Goal: Task Accomplishment & Management: Manage account settings

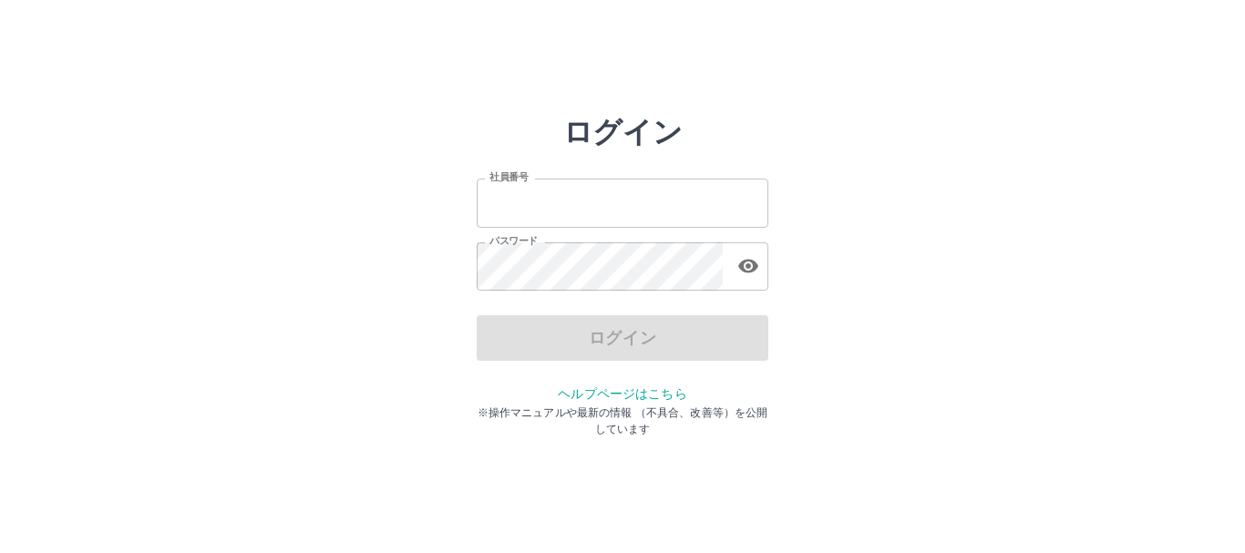
type input "*******"
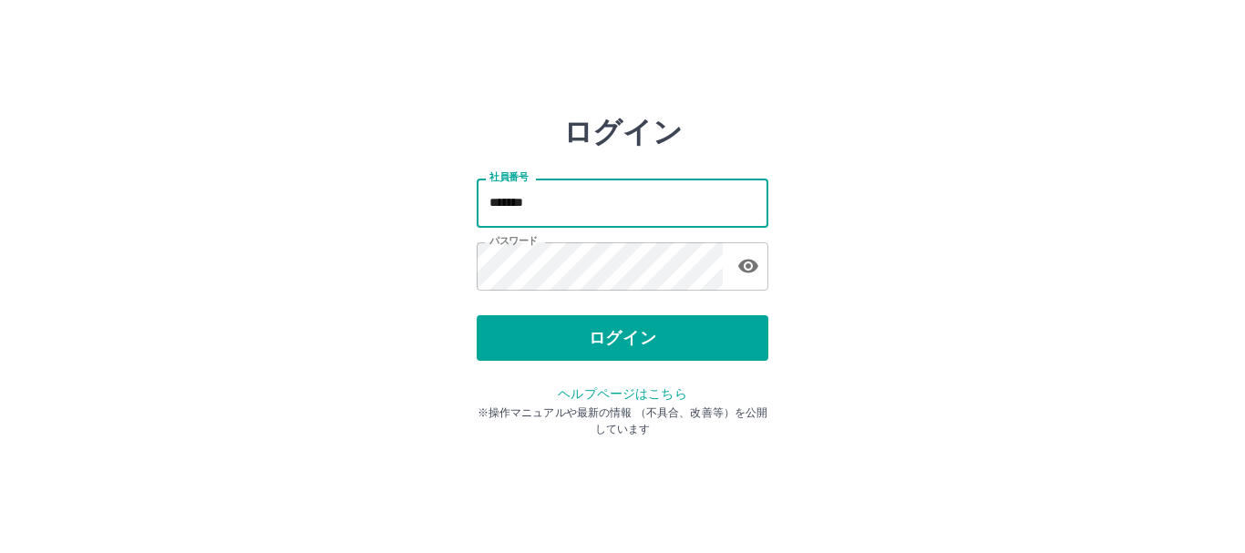
click at [666, 209] on input "*******" at bounding box center [623, 203] width 292 height 48
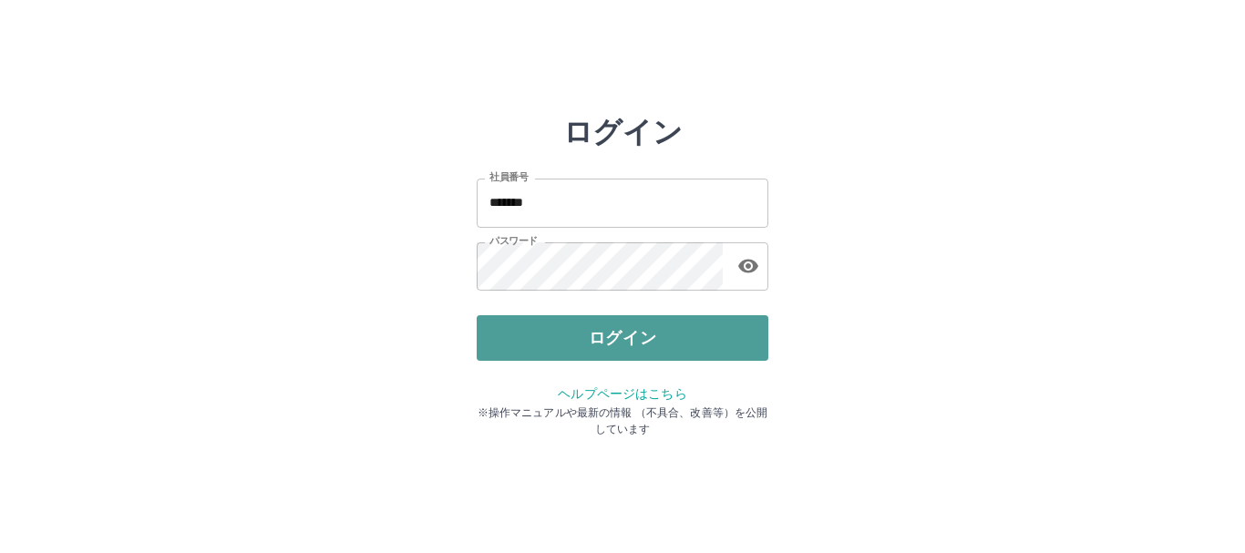
click at [656, 347] on button "ログイン" at bounding box center [623, 338] width 292 height 46
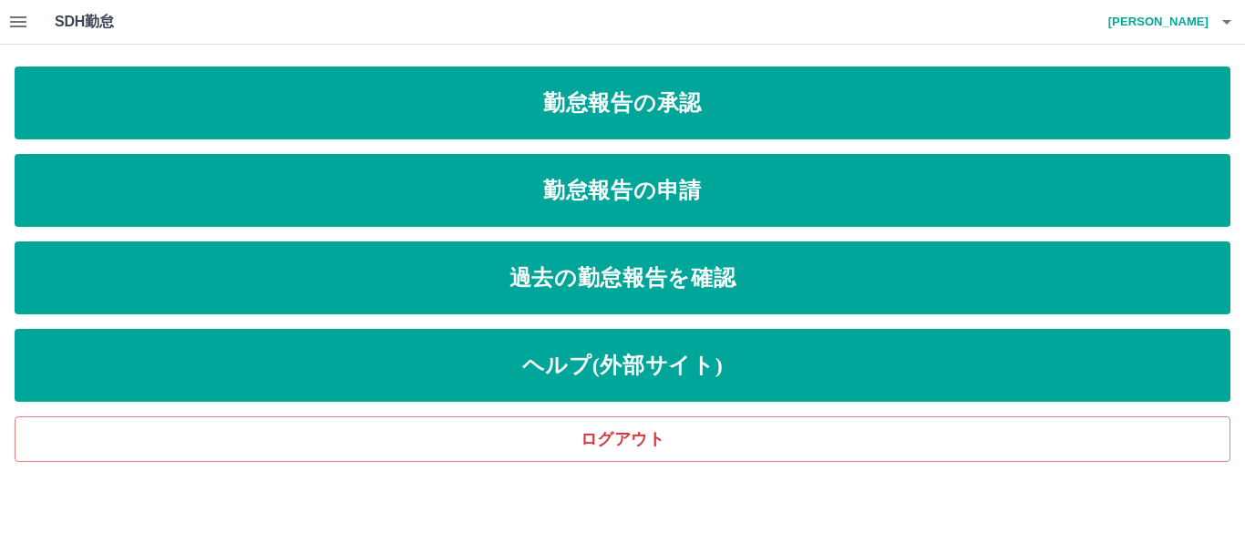
click at [22, 25] on icon "button" at bounding box center [18, 22] width 22 height 22
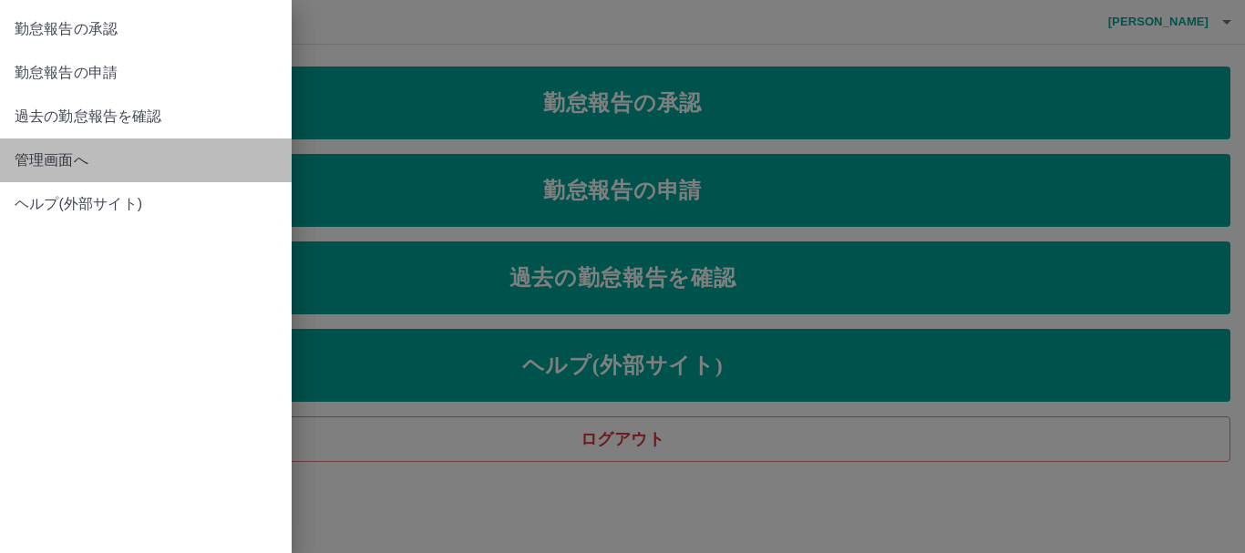
click at [81, 158] on span "管理画面へ" at bounding box center [146, 161] width 263 height 22
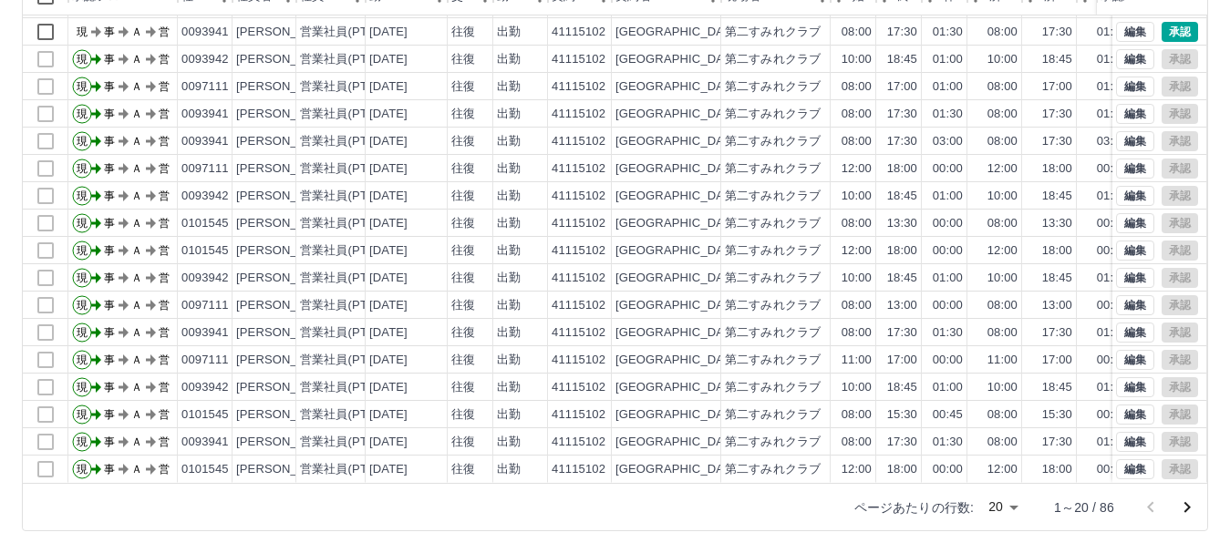
scroll to position [95, 0]
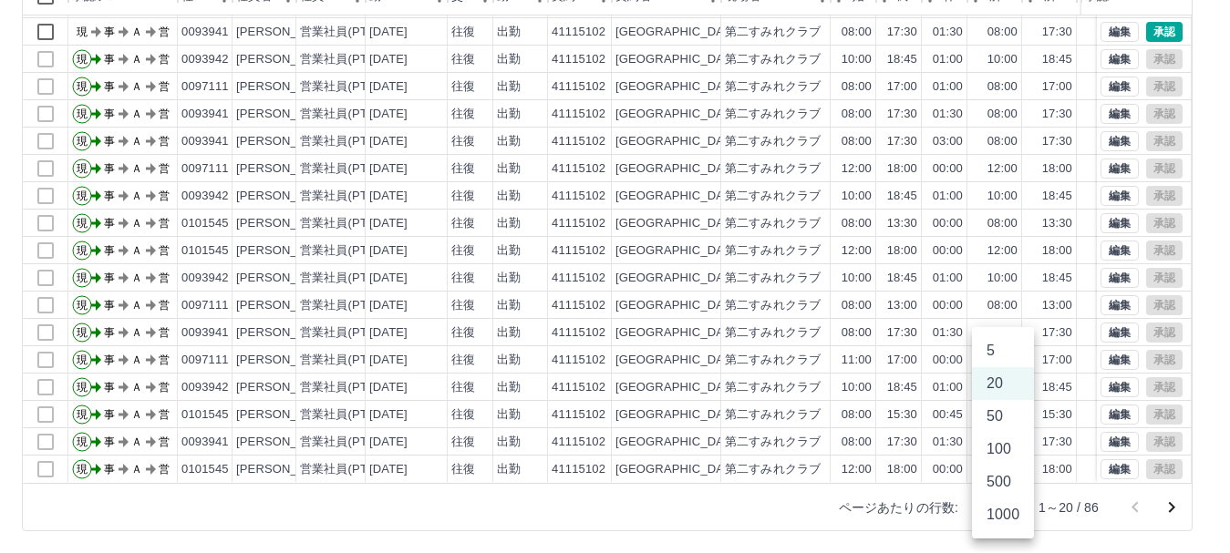
click at [1006, 506] on body "SDH勤怠 渡邊　由紀 勤務実績承認 前月 2025年08月 次月 今月 月選択 承認モード 削除モード 一括承認 列一覧 0 フィルター 行間隔 エクスポー…" at bounding box center [615, 168] width 1230 height 770
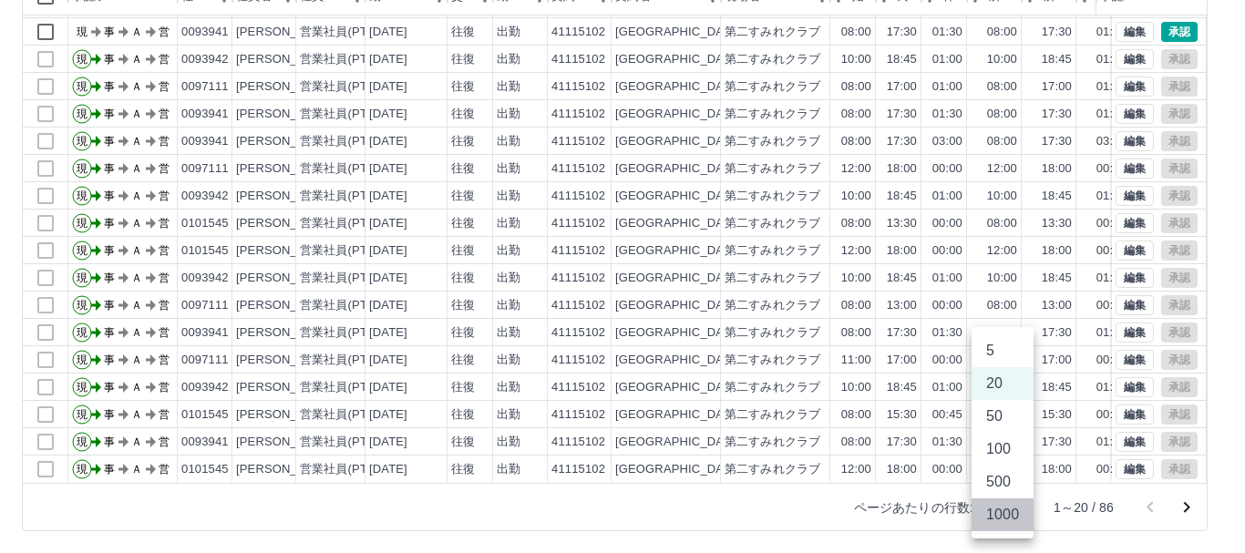
click at [1009, 518] on li "1000" at bounding box center [1003, 515] width 62 height 33
type input "****"
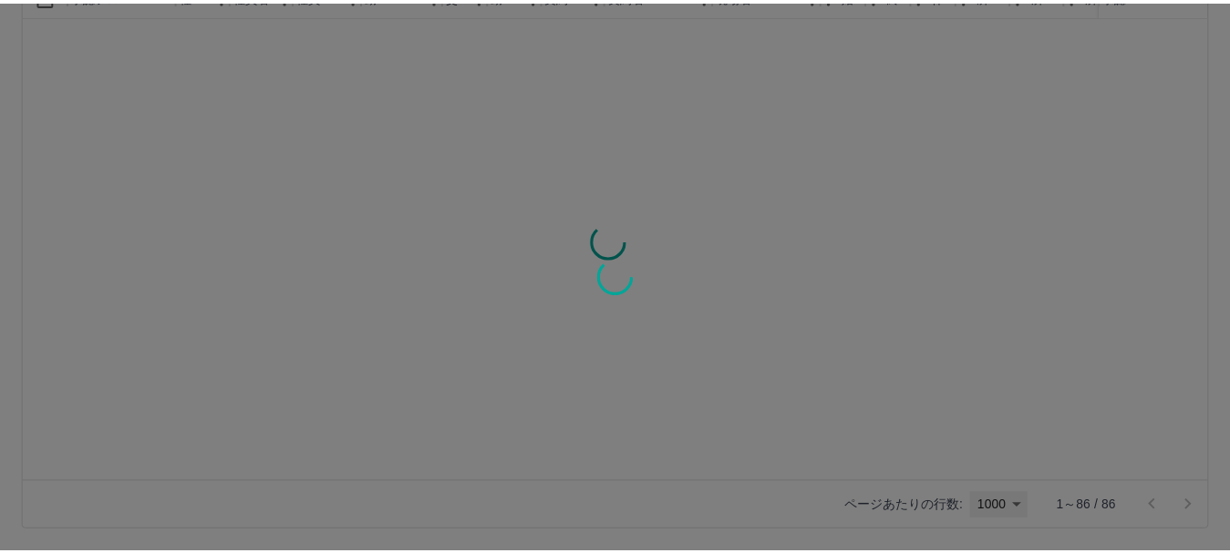
scroll to position [0, 0]
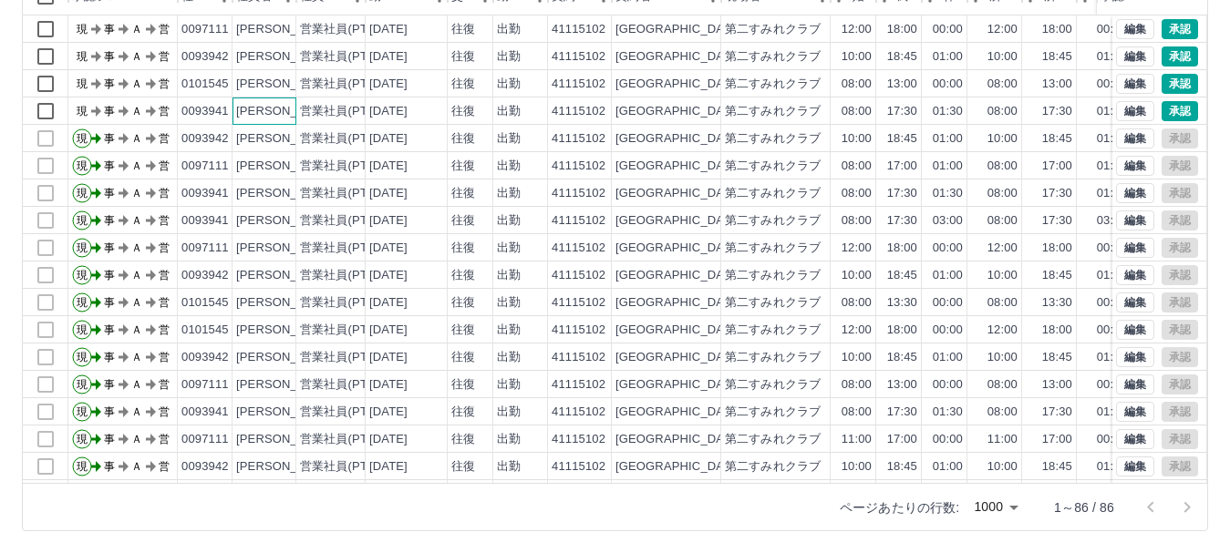
click at [265, 115] on div "[PERSON_NAME]" at bounding box center [285, 111] width 99 height 17
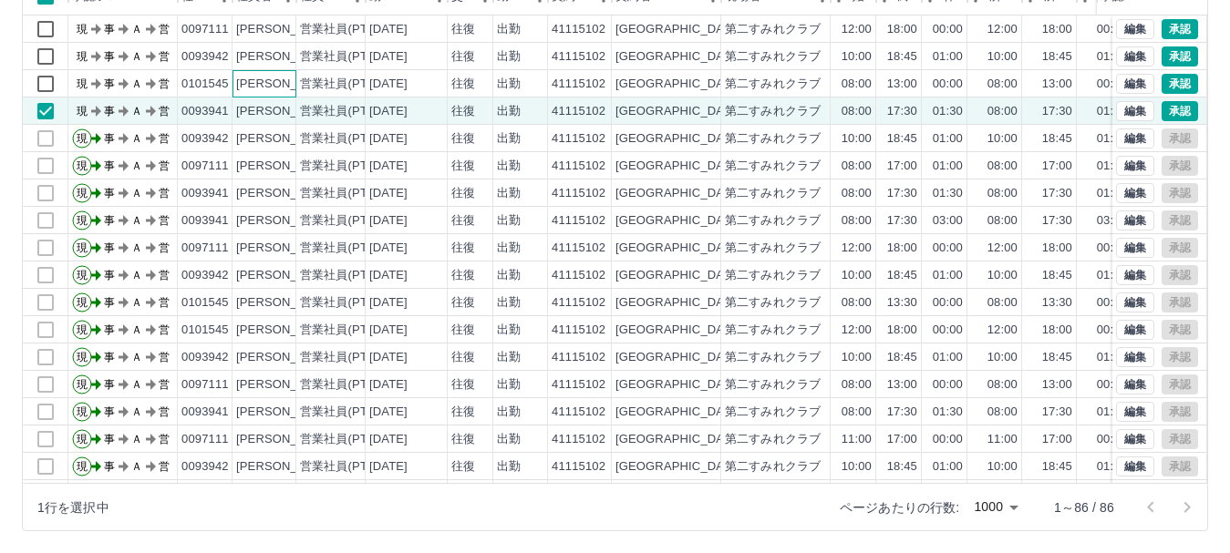
click at [276, 80] on div "[PERSON_NAME]" at bounding box center [285, 84] width 99 height 17
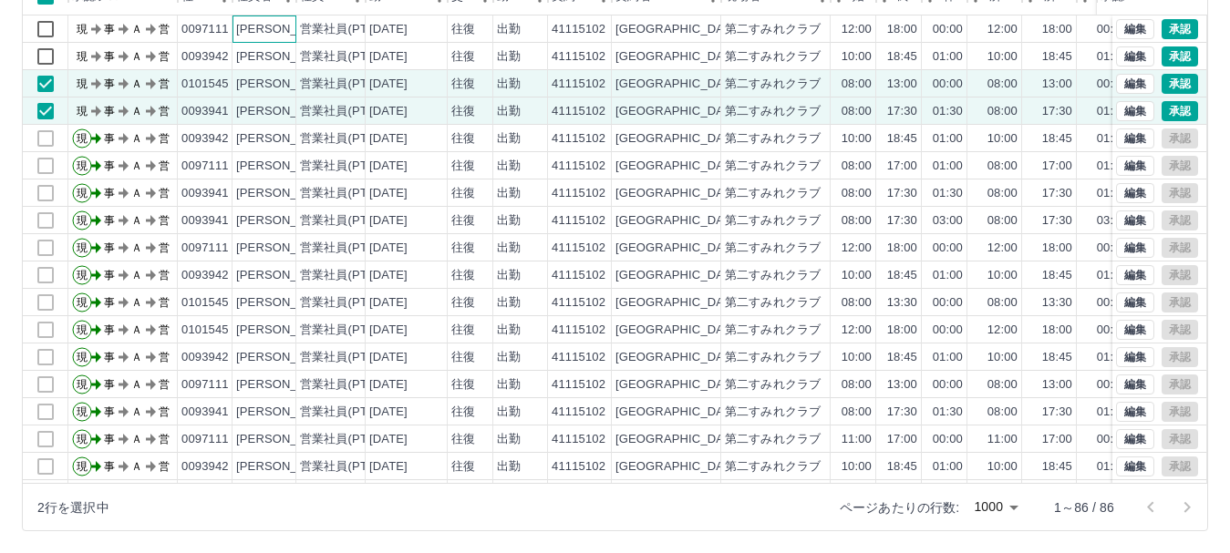
click at [284, 16] on div "[PERSON_NAME]" at bounding box center [264, 28] width 64 height 27
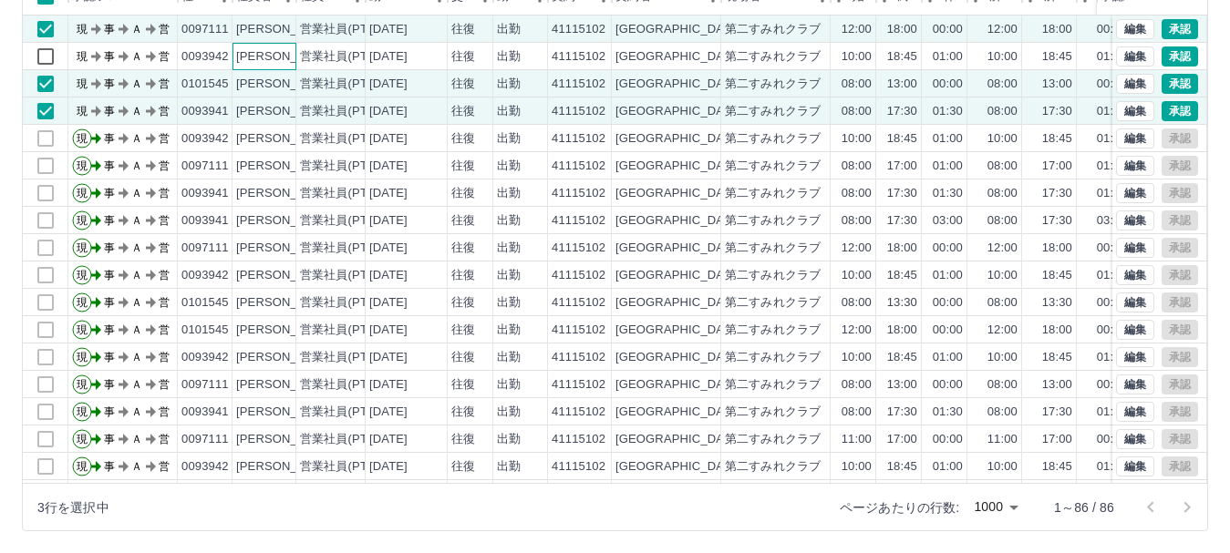
click at [287, 49] on div "[PERSON_NAME]" at bounding box center [285, 56] width 99 height 17
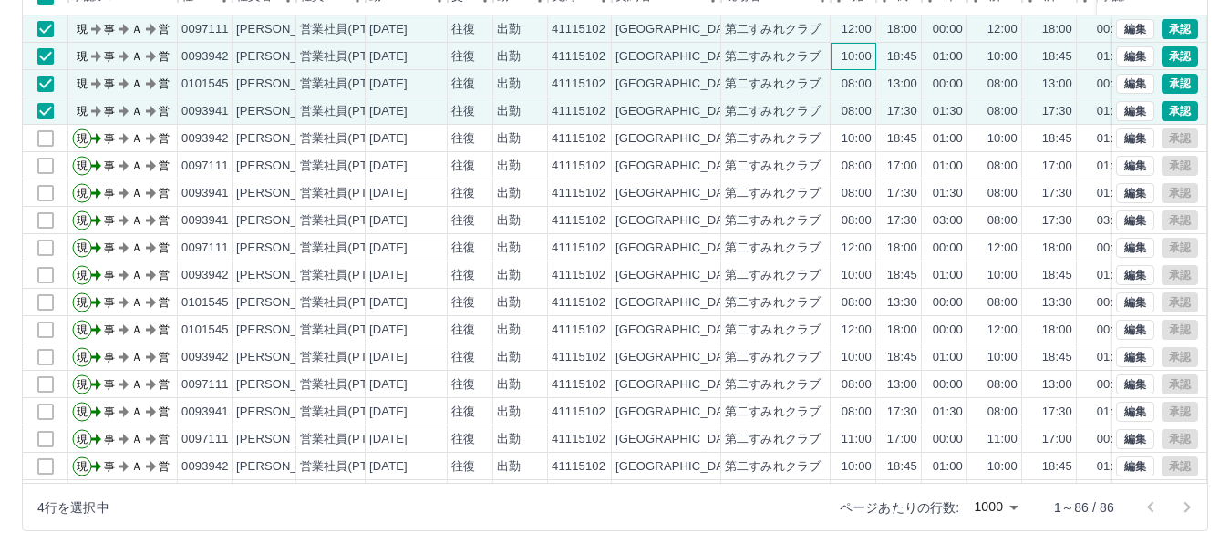
click at [861, 53] on div "10:00" at bounding box center [856, 56] width 30 height 17
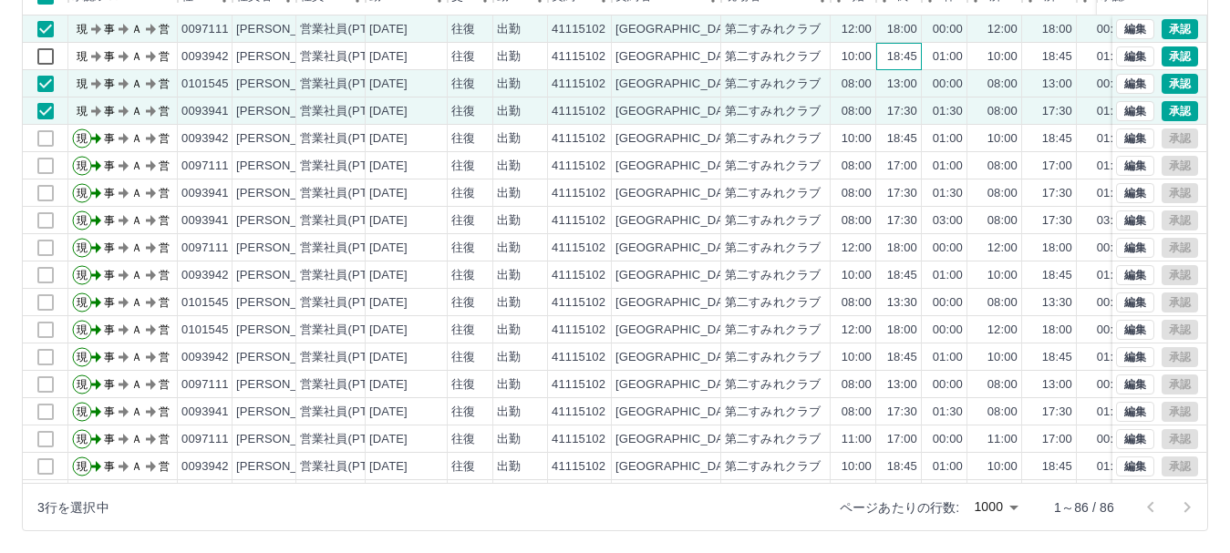
click at [892, 57] on div "18:45" at bounding box center [902, 56] width 30 height 17
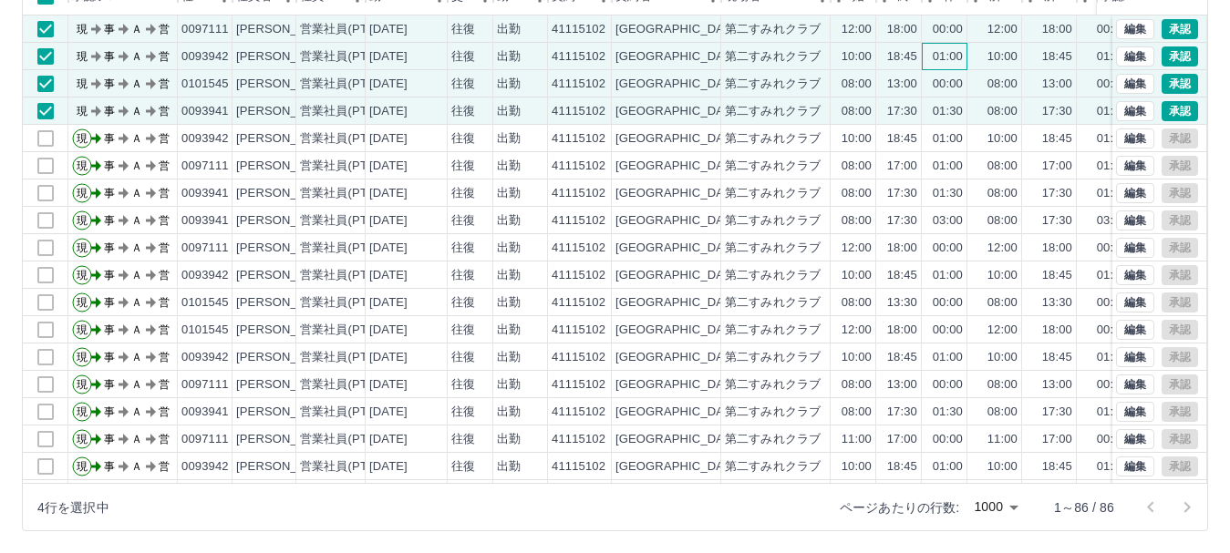
drag, startPoint x: 937, startPoint y: 57, endPoint x: 882, endPoint y: 67, distance: 56.4
click at [938, 57] on div "01:00" at bounding box center [948, 56] width 30 height 17
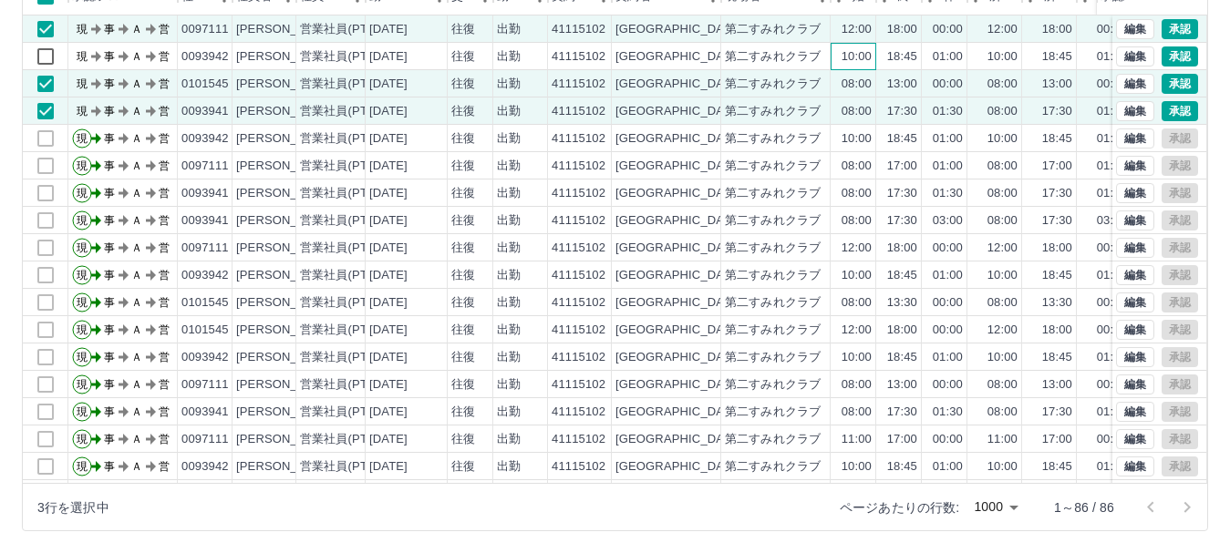
click at [870, 57] on div "10:00" at bounding box center [856, 56] width 30 height 17
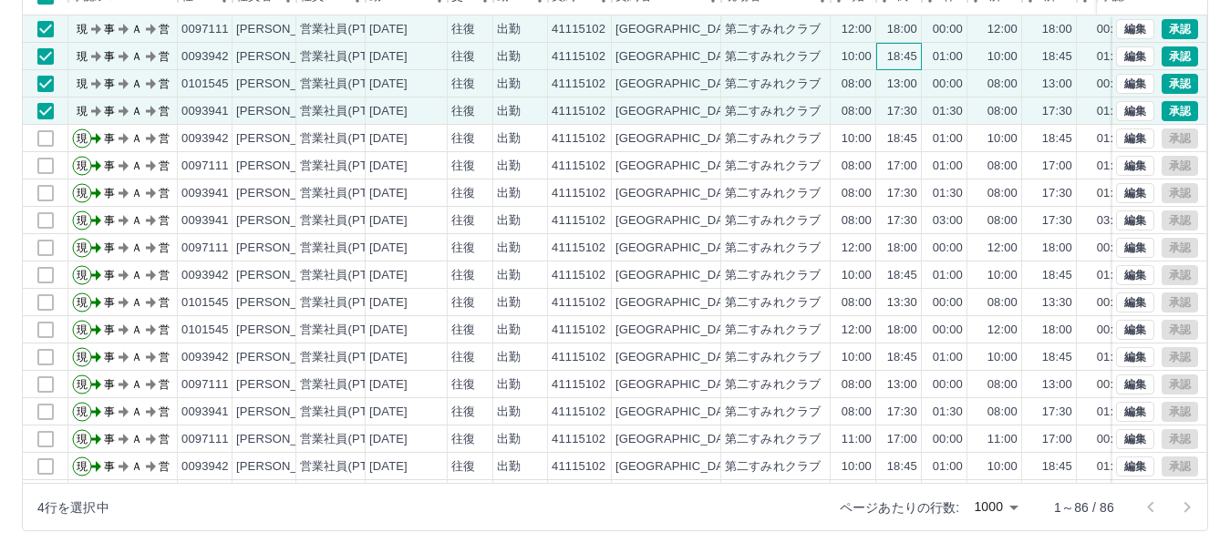
drag, startPoint x: 903, startPoint y: 56, endPoint x: 924, endPoint y: 56, distance: 21.9
click at [916, 56] on div "18:45" at bounding box center [902, 56] width 30 height 17
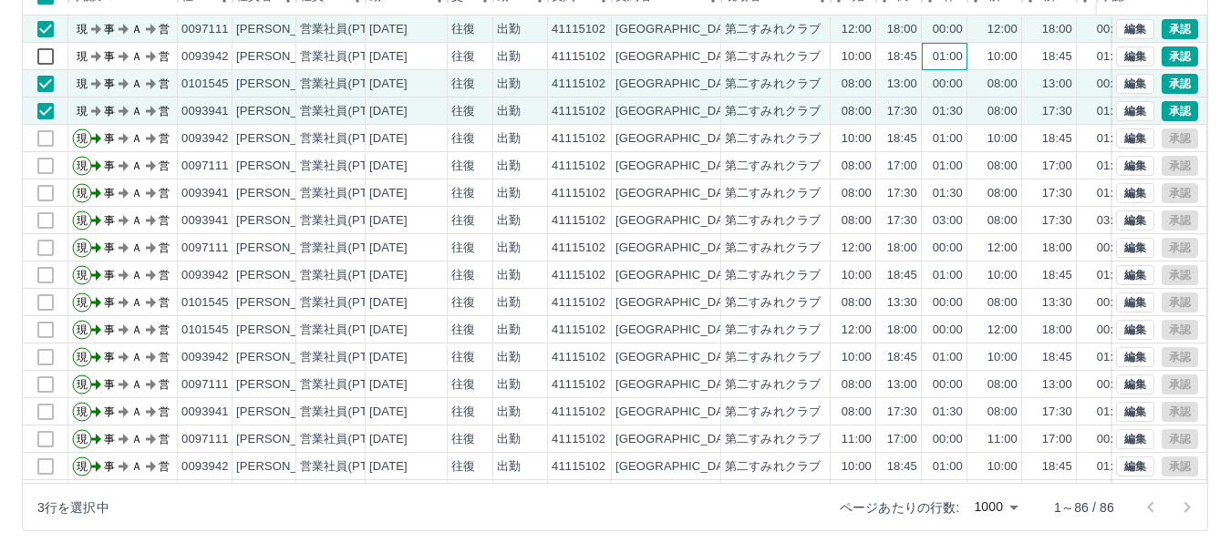
click at [934, 56] on div "01:00" at bounding box center [948, 56] width 30 height 17
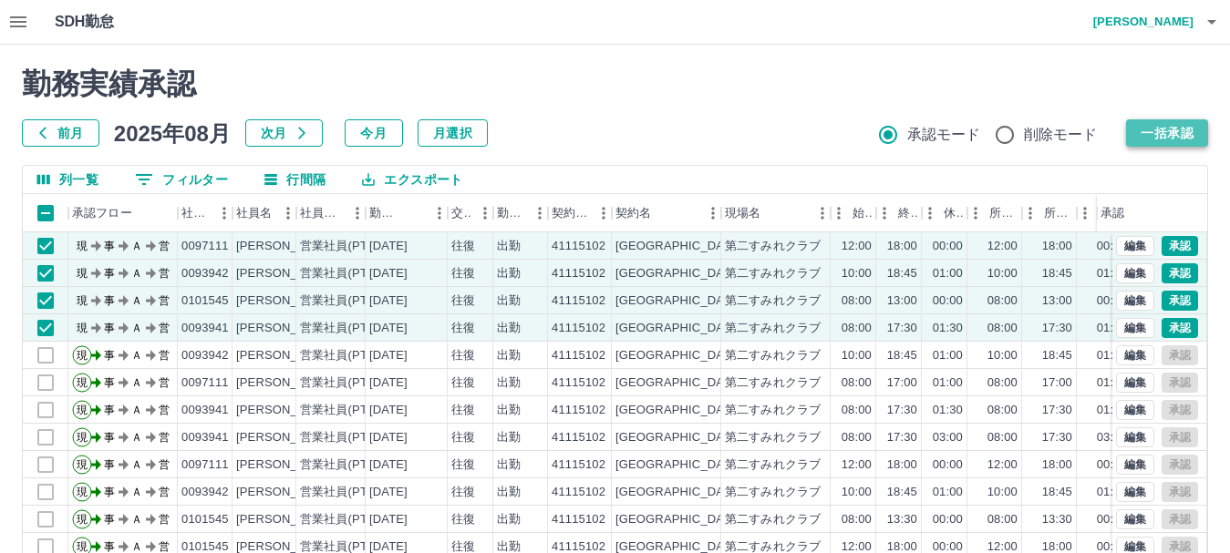
click at [1159, 128] on button "一括承認" at bounding box center [1167, 132] width 82 height 27
click at [1158, 141] on button "一括承認" at bounding box center [1167, 132] width 82 height 27
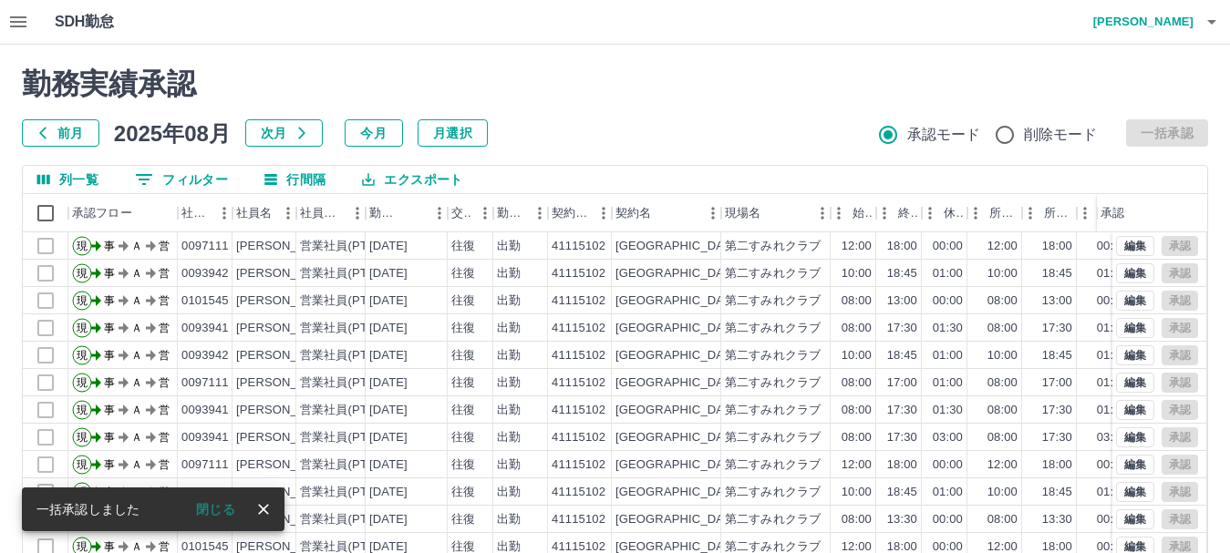
click at [1211, 24] on icon "button" at bounding box center [1211, 22] width 9 height 5
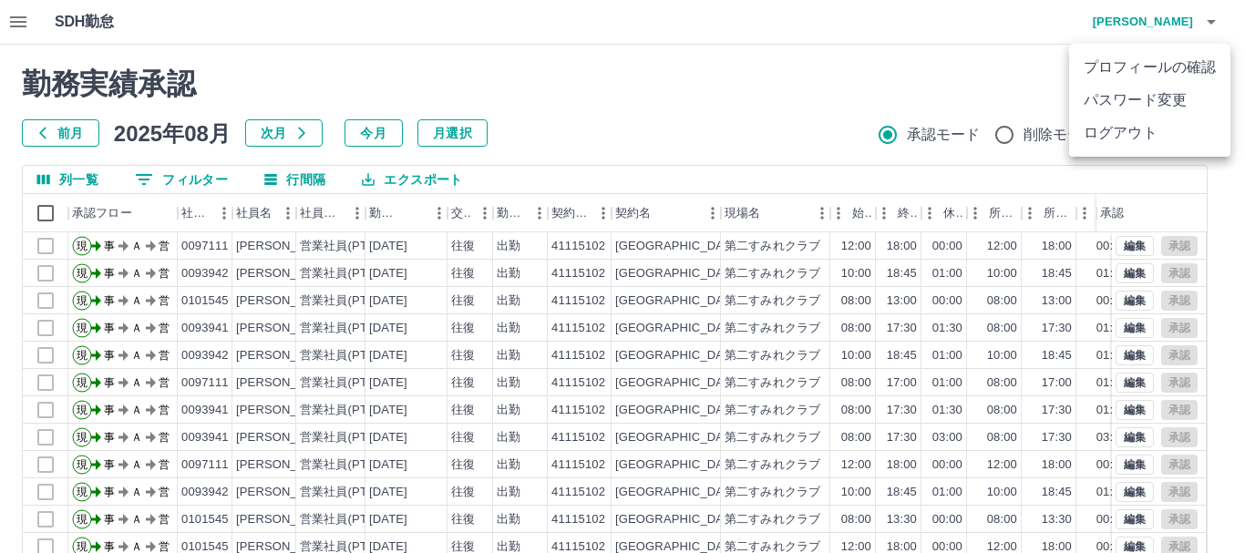
click at [1147, 136] on li "ログアウト" at bounding box center [1149, 133] width 161 height 33
